Goal: Task Accomplishment & Management: Manage account settings

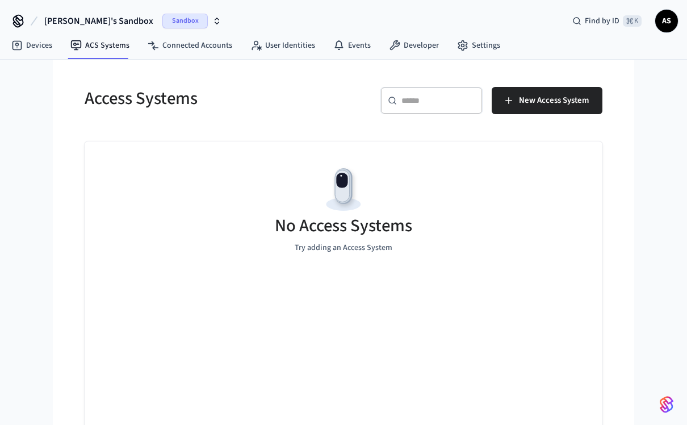
click at [552, 103] on span "New Access System" at bounding box center [554, 100] width 70 height 15
click at [546, 102] on span "New Access System" at bounding box center [554, 100] width 70 height 15
click at [34, 53] on link "Devices" at bounding box center [31, 45] width 59 height 20
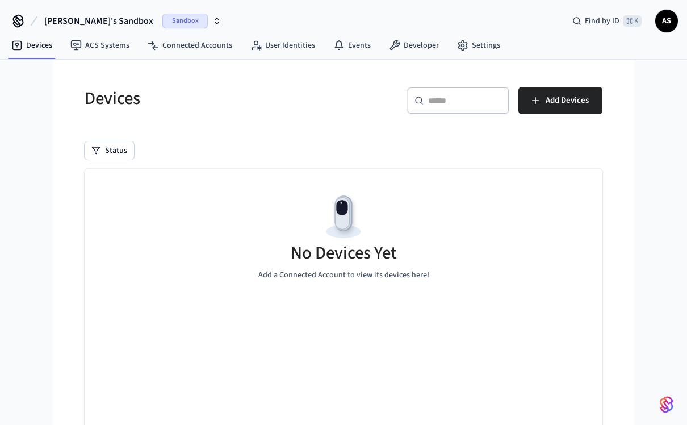
click at [564, 106] on span "Add Devices" at bounding box center [567, 100] width 43 height 15
click at [162, 23] on span "Sandbox" at bounding box center [184, 21] width 45 height 15
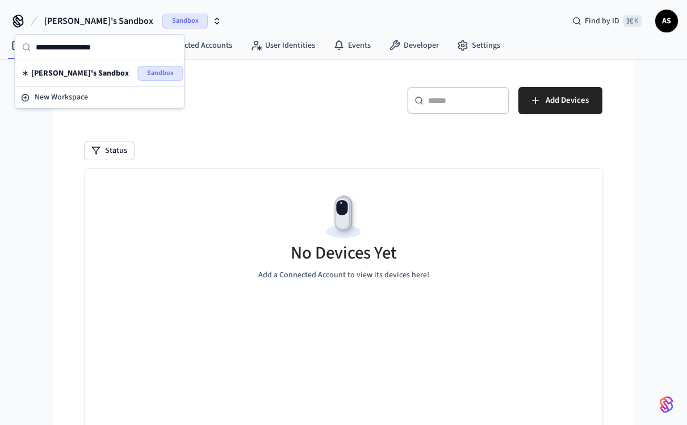
click at [165, 139] on div "Devices ​ ​ Add Devices Status No Devices Yet Add a Connected Account to view i…" at bounding box center [344, 284] width 536 height 423
